Goal: Register for event/course

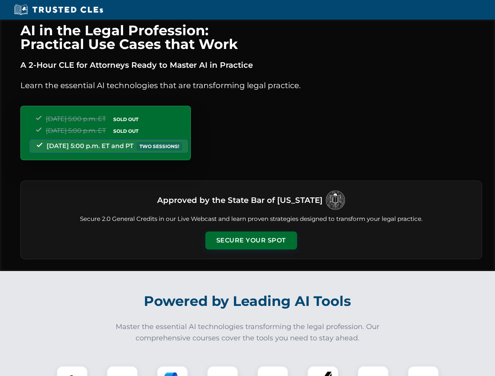
click at [251, 241] on button "Secure Your Spot" at bounding box center [251, 241] width 92 height 18
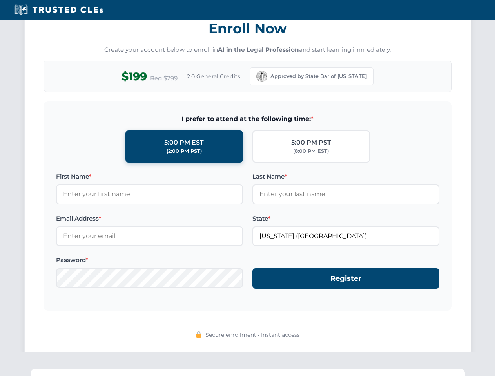
scroll to position [770, 0]
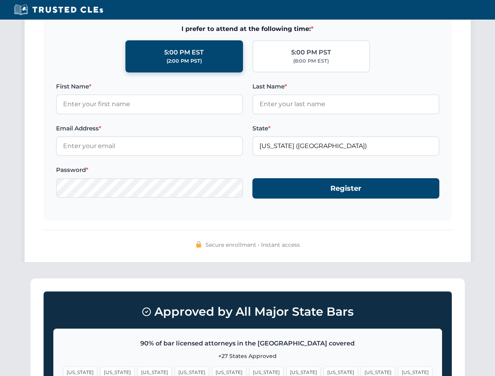
click at [175, 371] on span "[US_STATE]" at bounding box center [192, 372] width 34 height 11
click at [249, 371] on span "[US_STATE]" at bounding box center [266, 372] width 34 height 11
click at [287, 371] on span "[US_STATE]" at bounding box center [304, 372] width 34 height 11
click at [361, 371] on span "[US_STATE]" at bounding box center [378, 372] width 34 height 11
